Goal: Task Accomplishment & Management: Complete application form

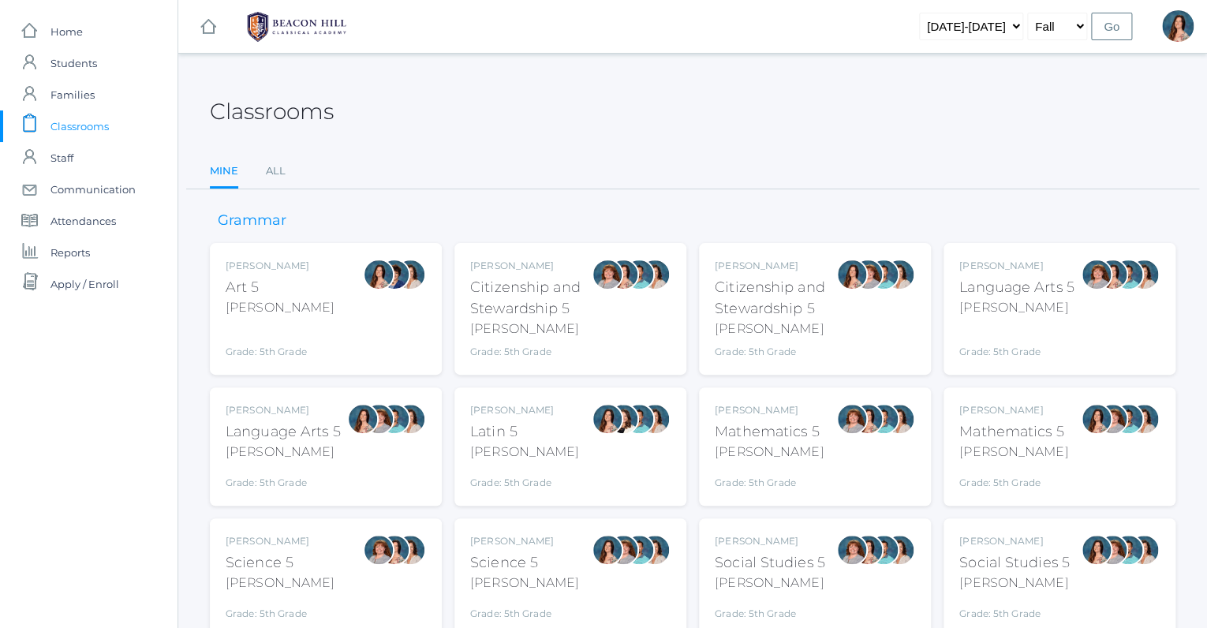
click at [312, 454] on div "Salazar" at bounding box center [283, 452] width 115 height 19
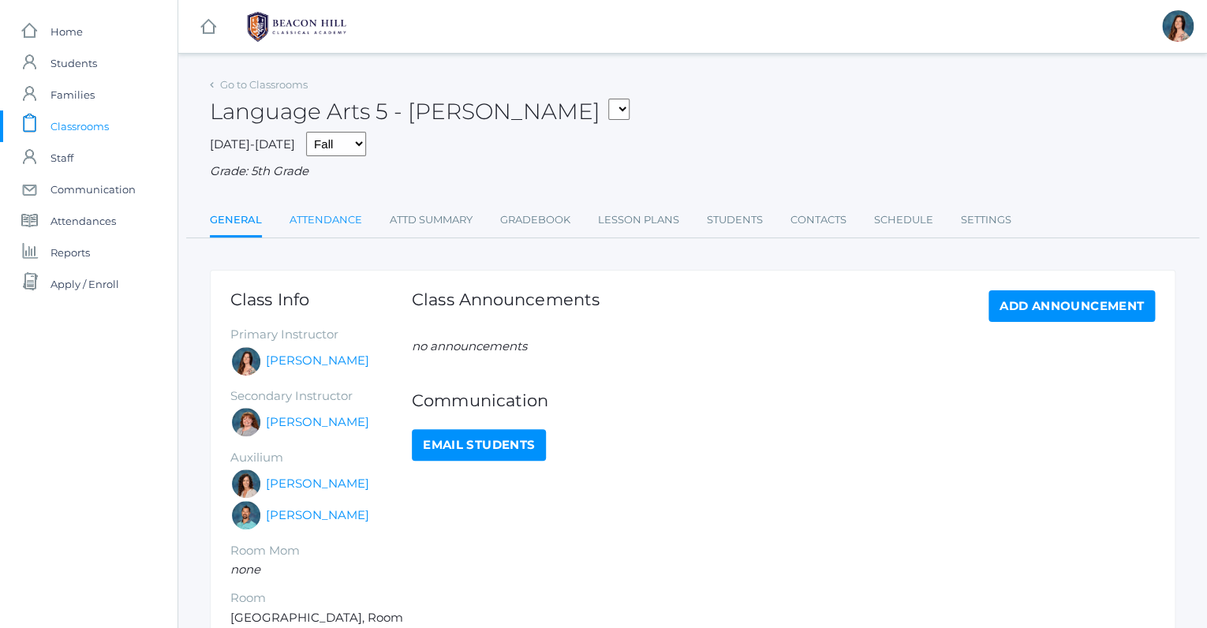
click at [327, 221] on link "Attendance" at bounding box center [326, 220] width 73 height 32
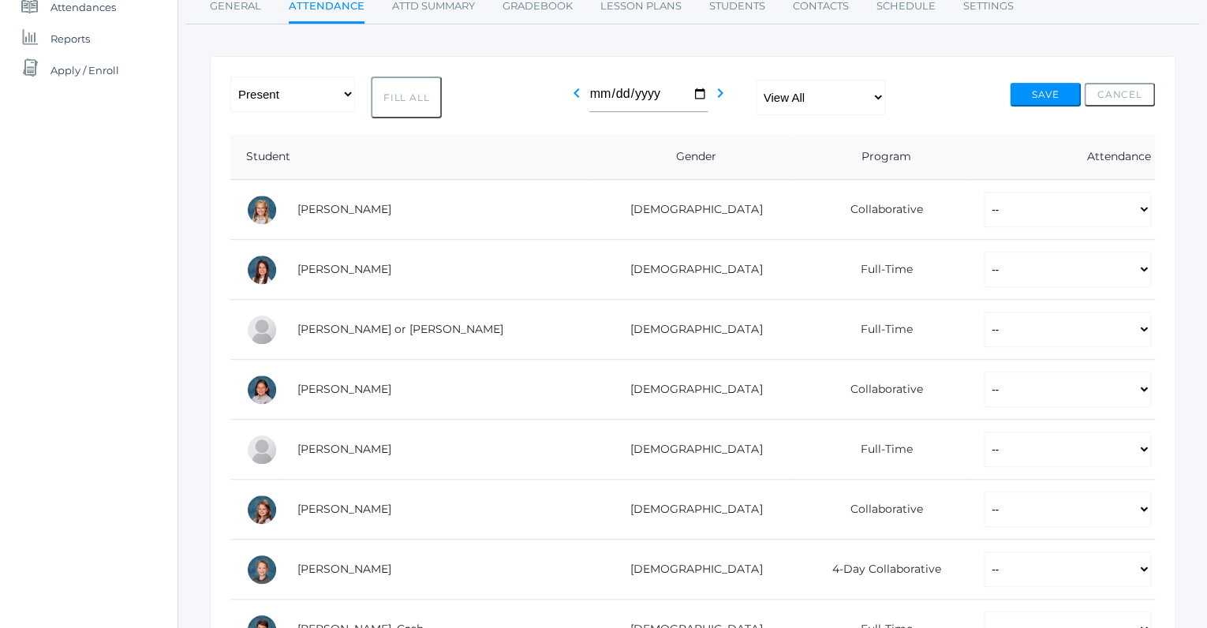
scroll to position [237, 0]
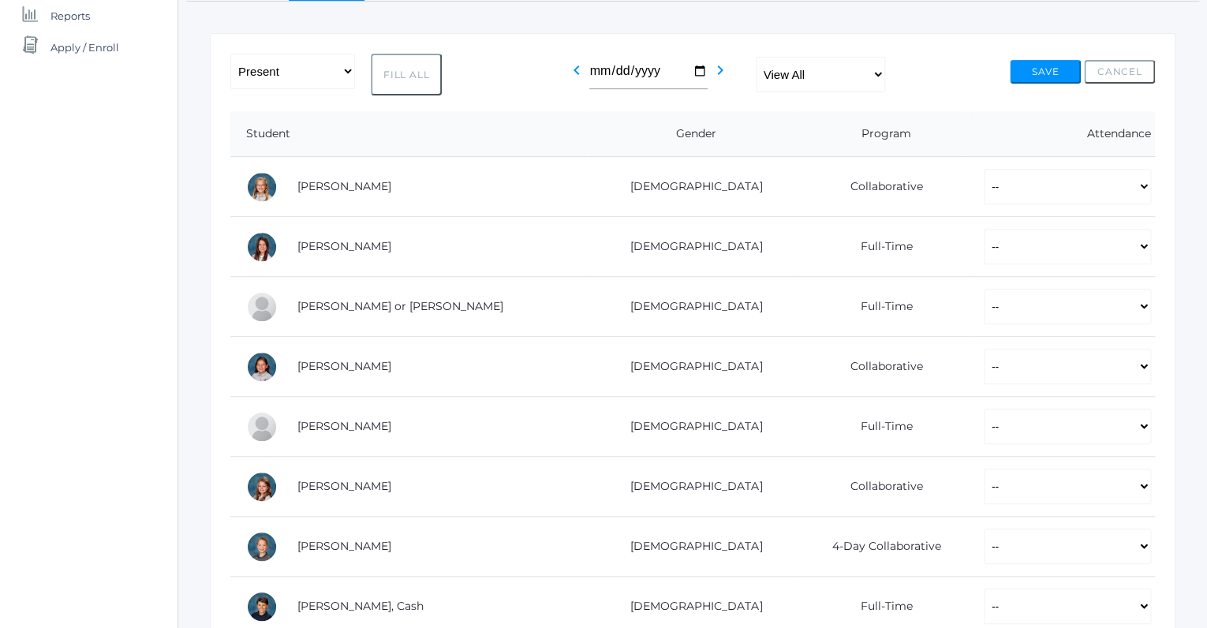
click at [404, 71] on button "Fill All" at bounding box center [406, 75] width 71 height 42
select select "P"
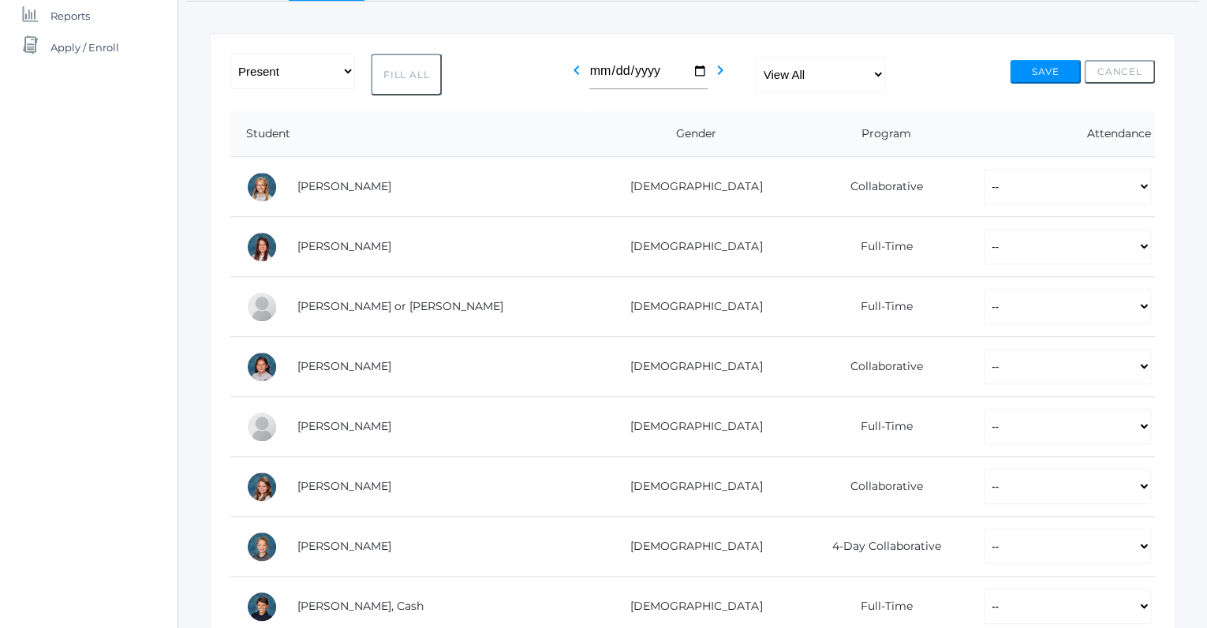
select select "P"
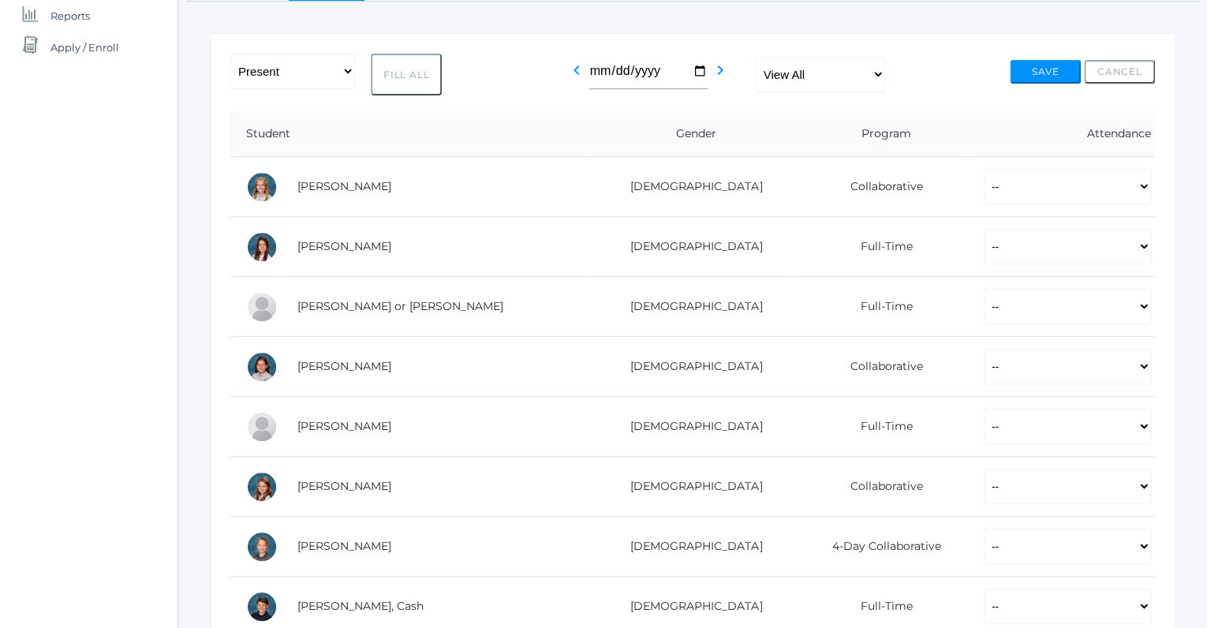
select select "P"
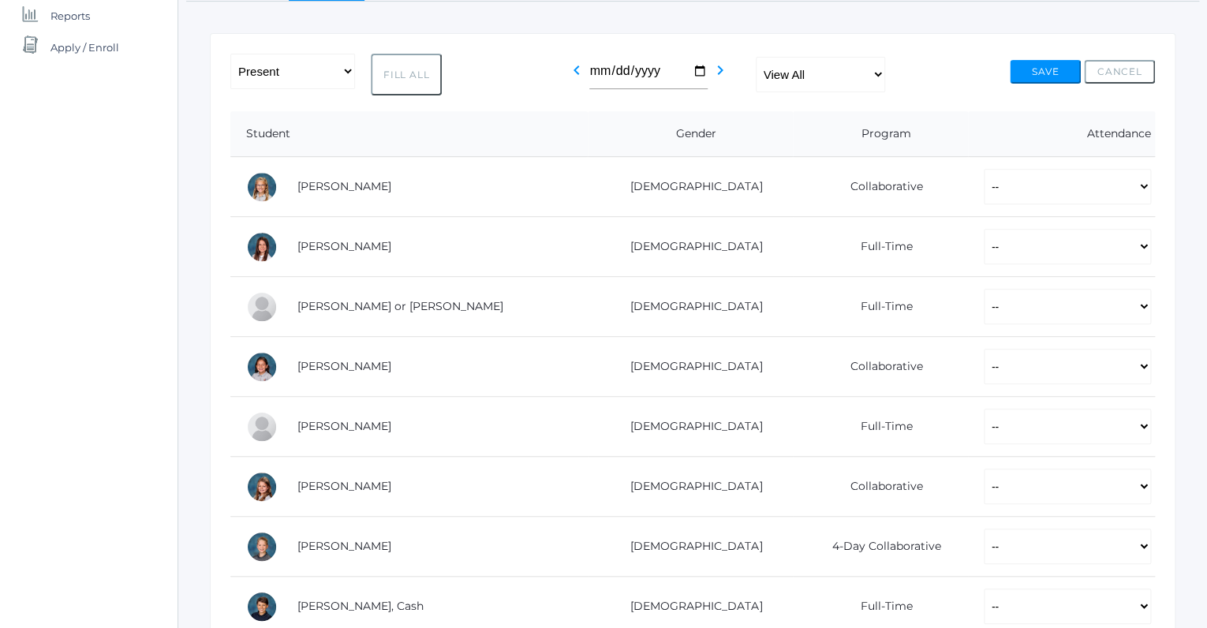
select select "P"
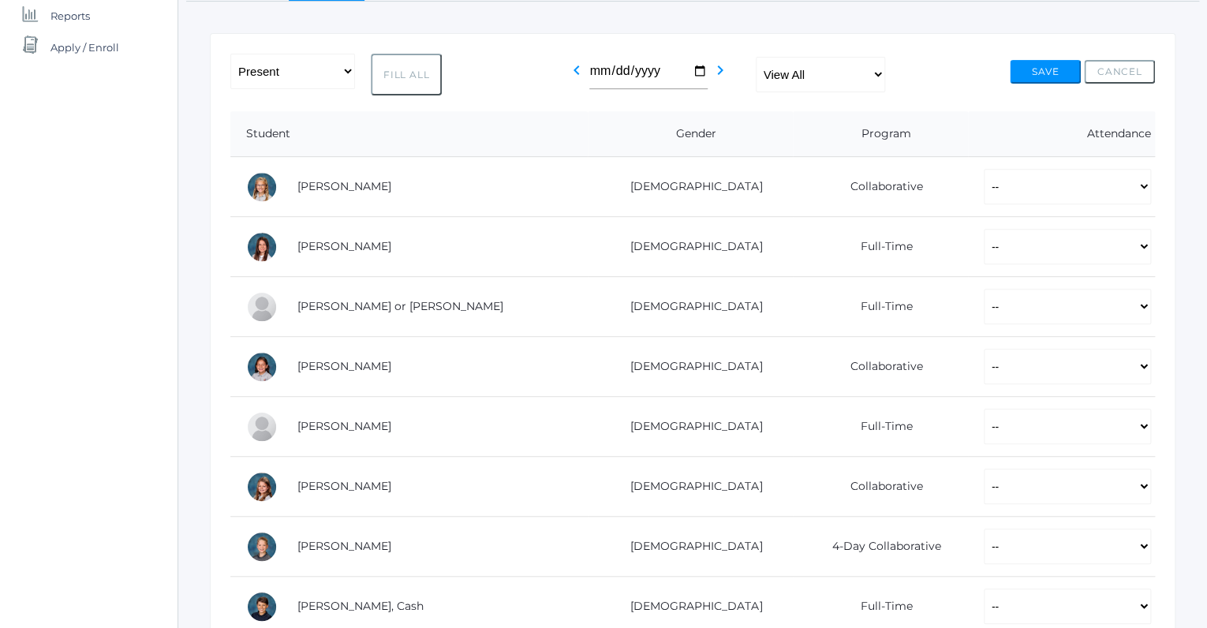
select select "P"
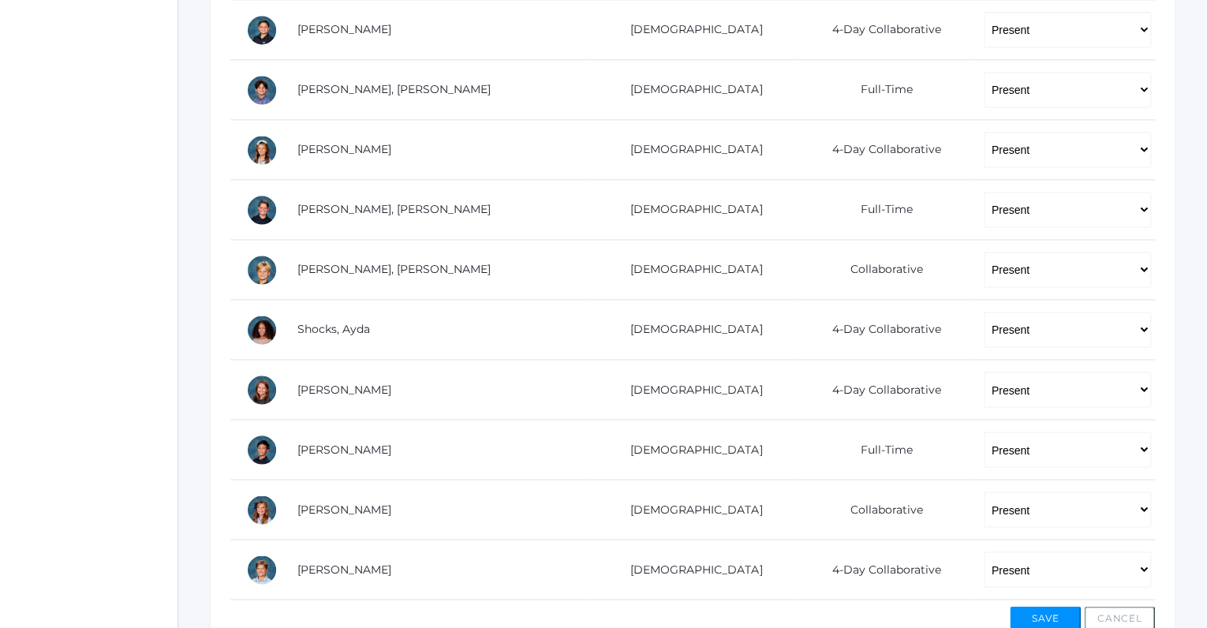
scroll to position [996, 0]
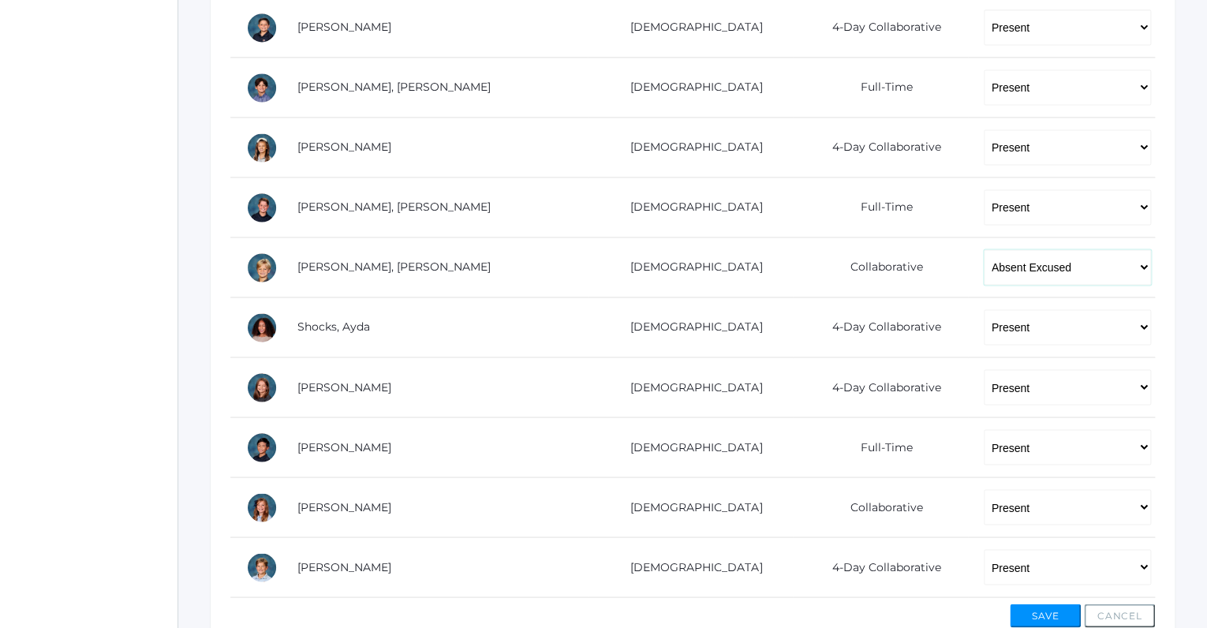
click option "Absent Excused" at bounding box center [0, 0] width 0 height 0
select select "AU"
click option "Absent Unexcused" at bounding box center [0, 0] width 0 height 0
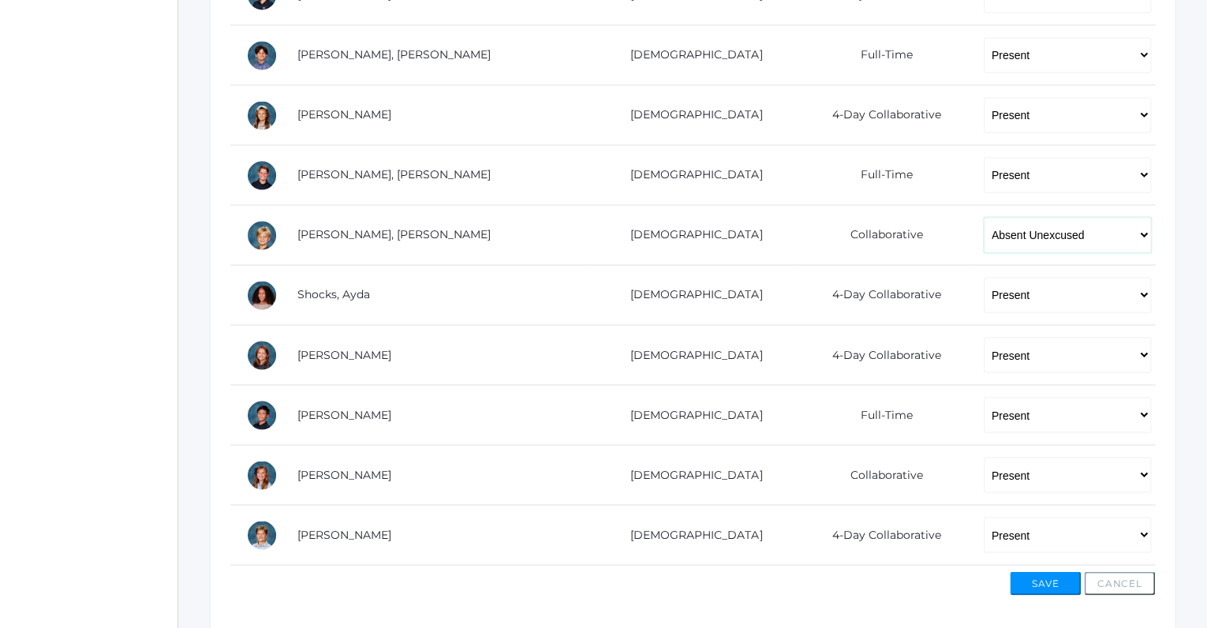
scroll to position [1037, 0]
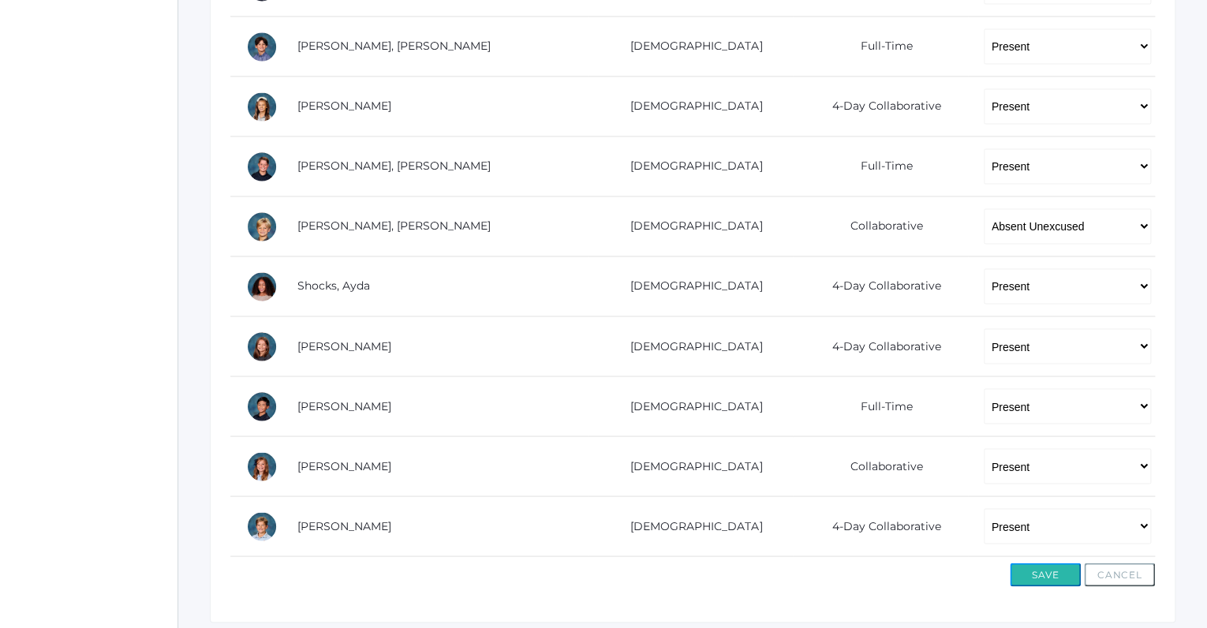
click at [1026, 563] on button "Save" at bounding box center [1045, 574] width 71 height 24
